Goal: Task Accomplishment & Management: Manage account settings

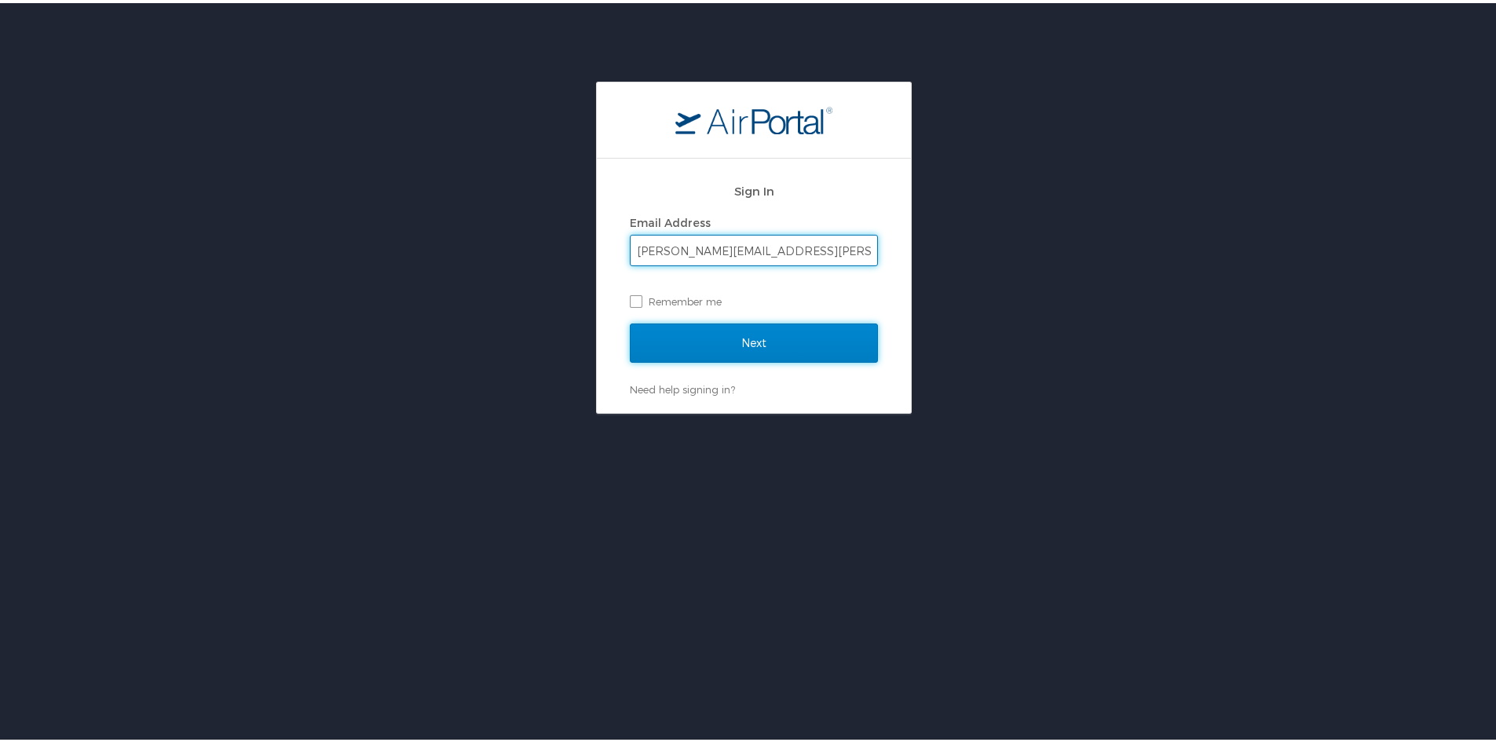
click at [687, 333] on input "Next" at bounding box center [754, 339] width 248 height 39
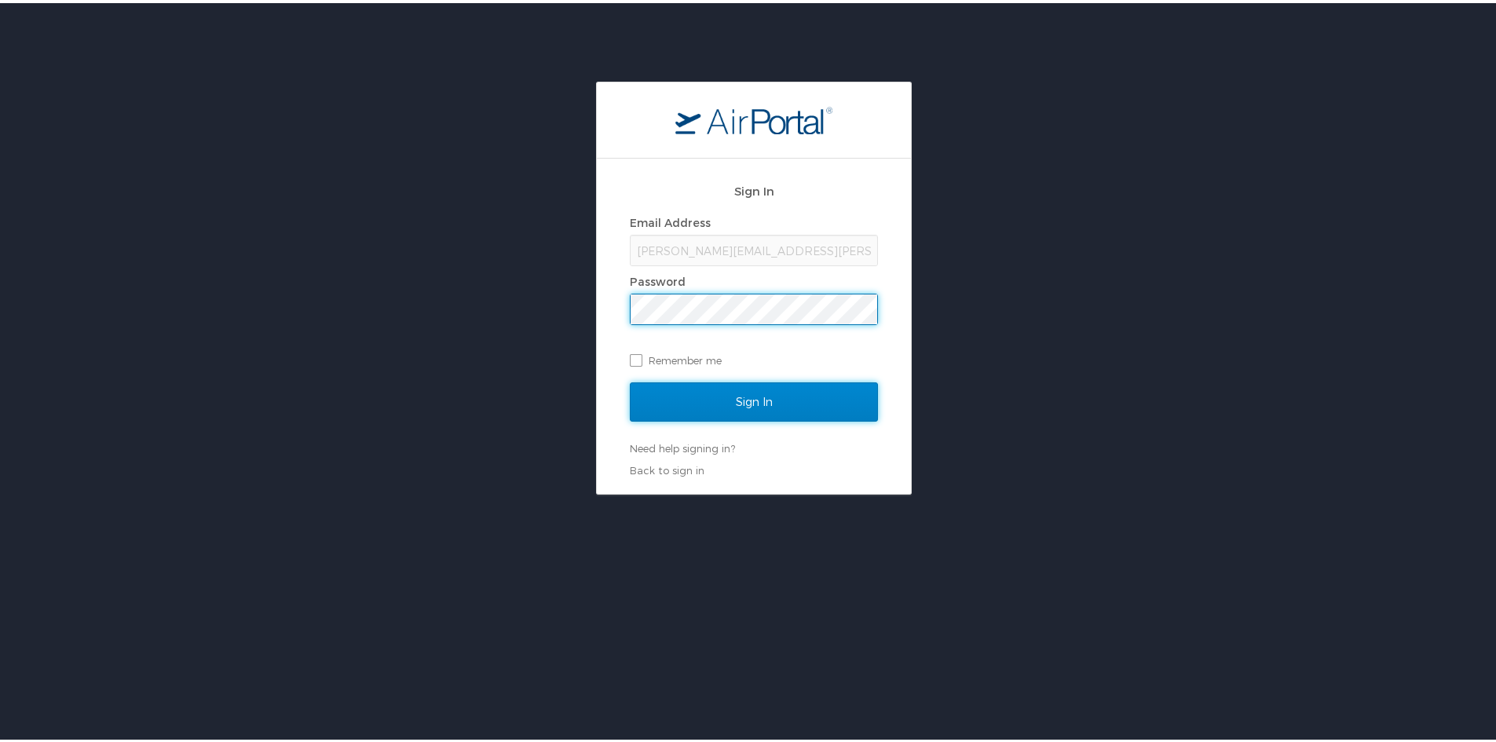
click at [733, 396] on input "Sign In" at bounding box center [754, 398] width 248 height 39
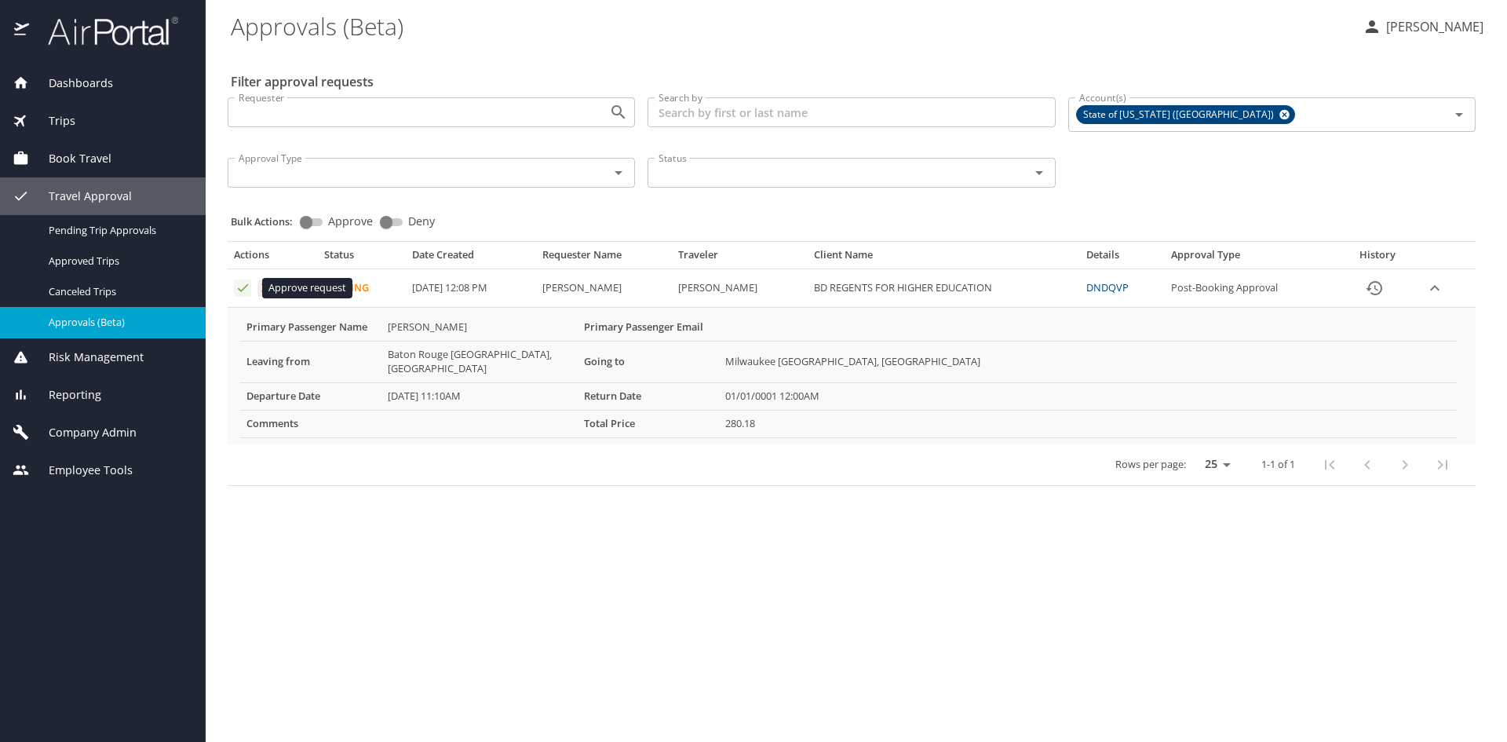
click at [243, 291] on icon "Approval table" at bounding box center [243, 287] width 15 height 15
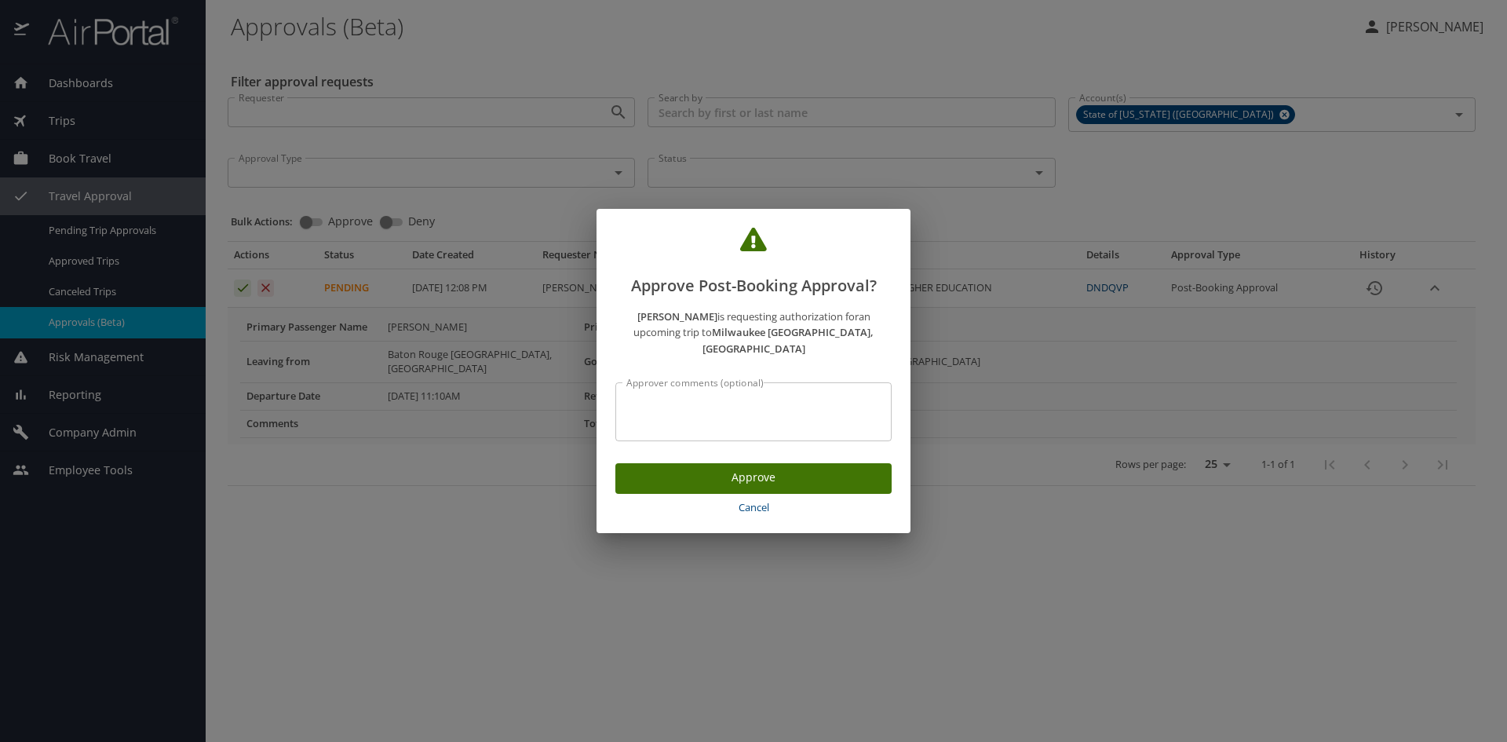
click at [807, 468] on span "Approve" at bounding box center [753, 478] width 251 height 20
